Goal: Complete application form

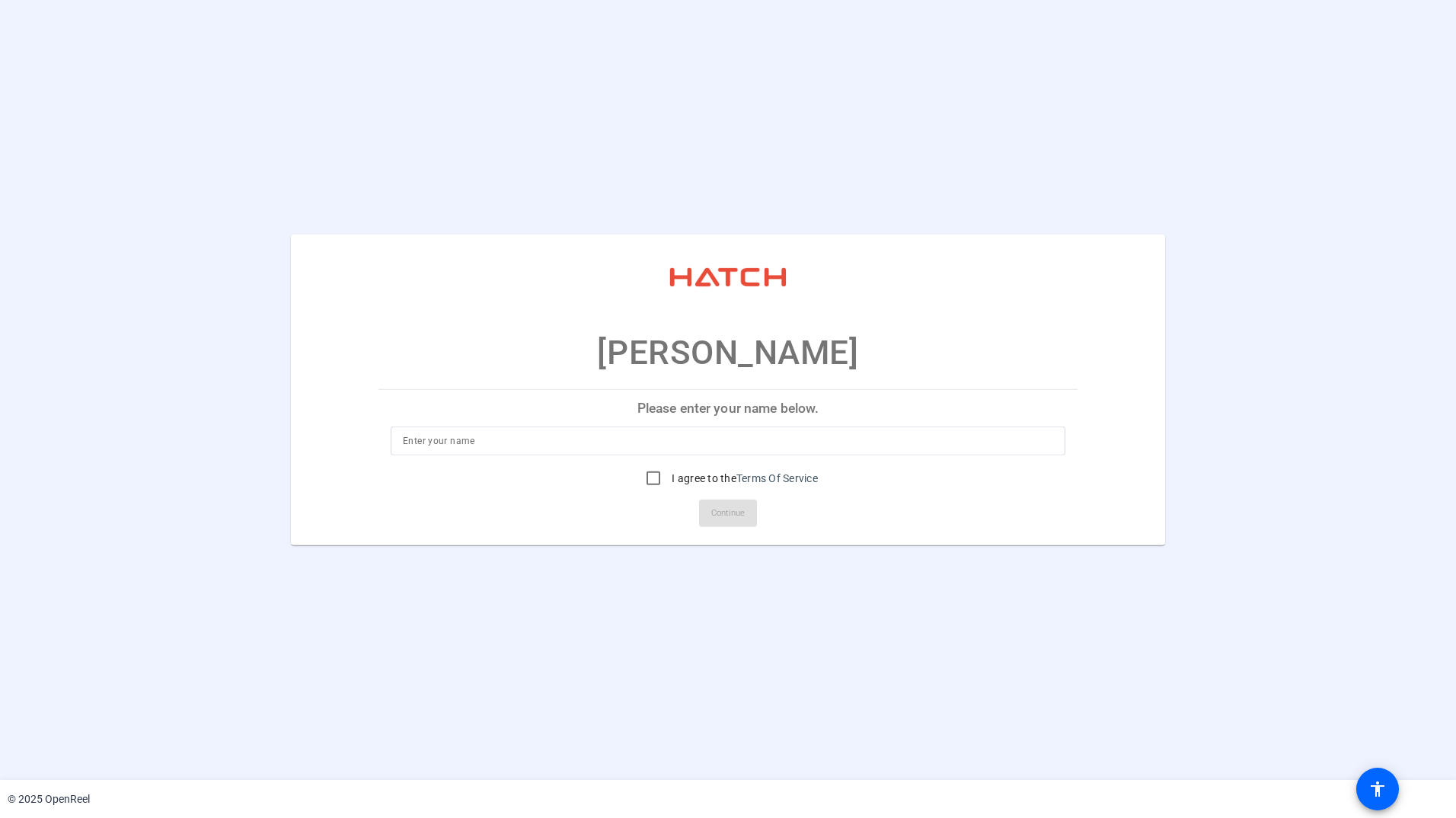
click at [461, 429] on div at bounding box center [727, 441] width 650 height 29
type input "[PERSON_NAME]"
click at [647, 477] on input "I agree to the Terms Of Service" at bounding box center [653, 479] width 31 height 31
checkbox input "true"
click at [732, 514] on span "Continue" at bounding box center [727, 513] width 33 height 23
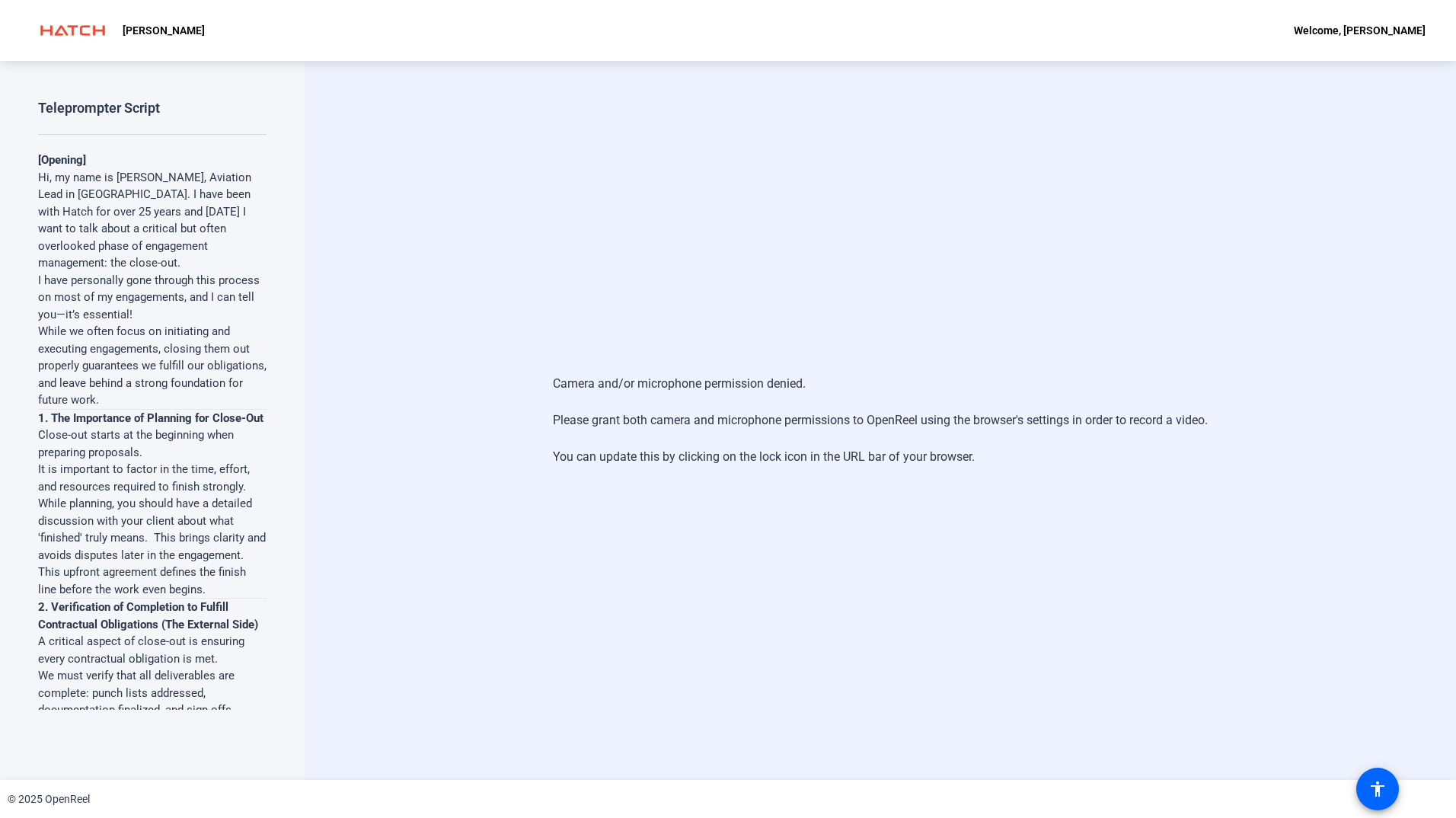
click at [990, 197] on div "Camera and/or microphone permission denied. Please grant both camera and microp…" at bounding box center [880, 420] width 1152 height 719
